Goal: Browse casually: Explore the website without a specific task or goal

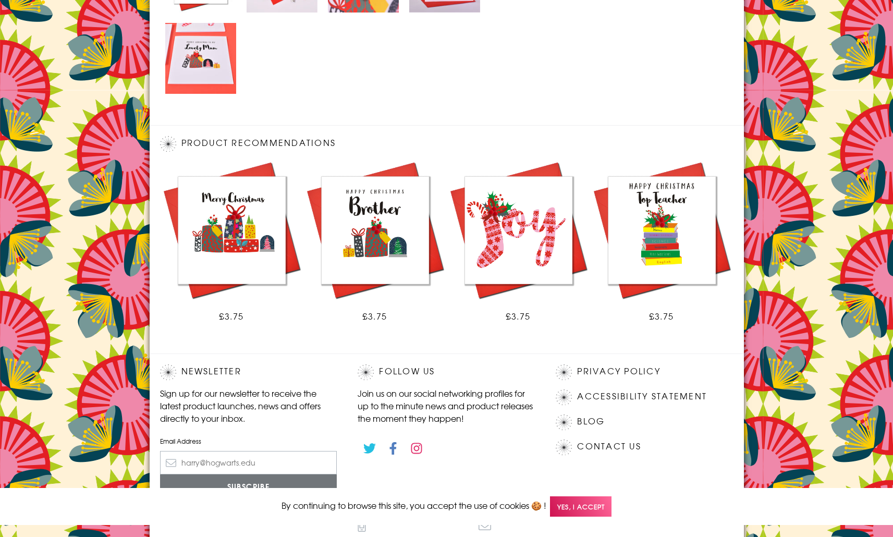
scroll to position [621, 0]
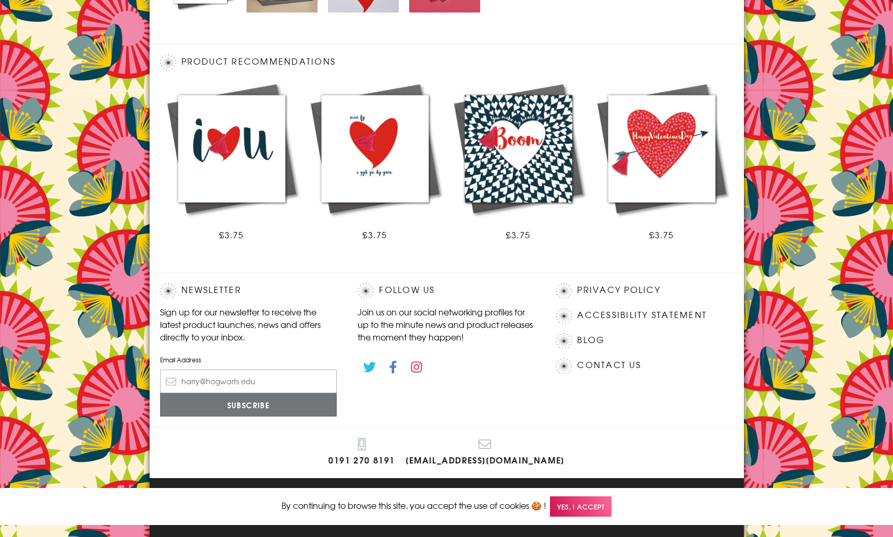
scroll to position [539, 0]
